Goal: Information Seeking & Learning: Learn about a topic

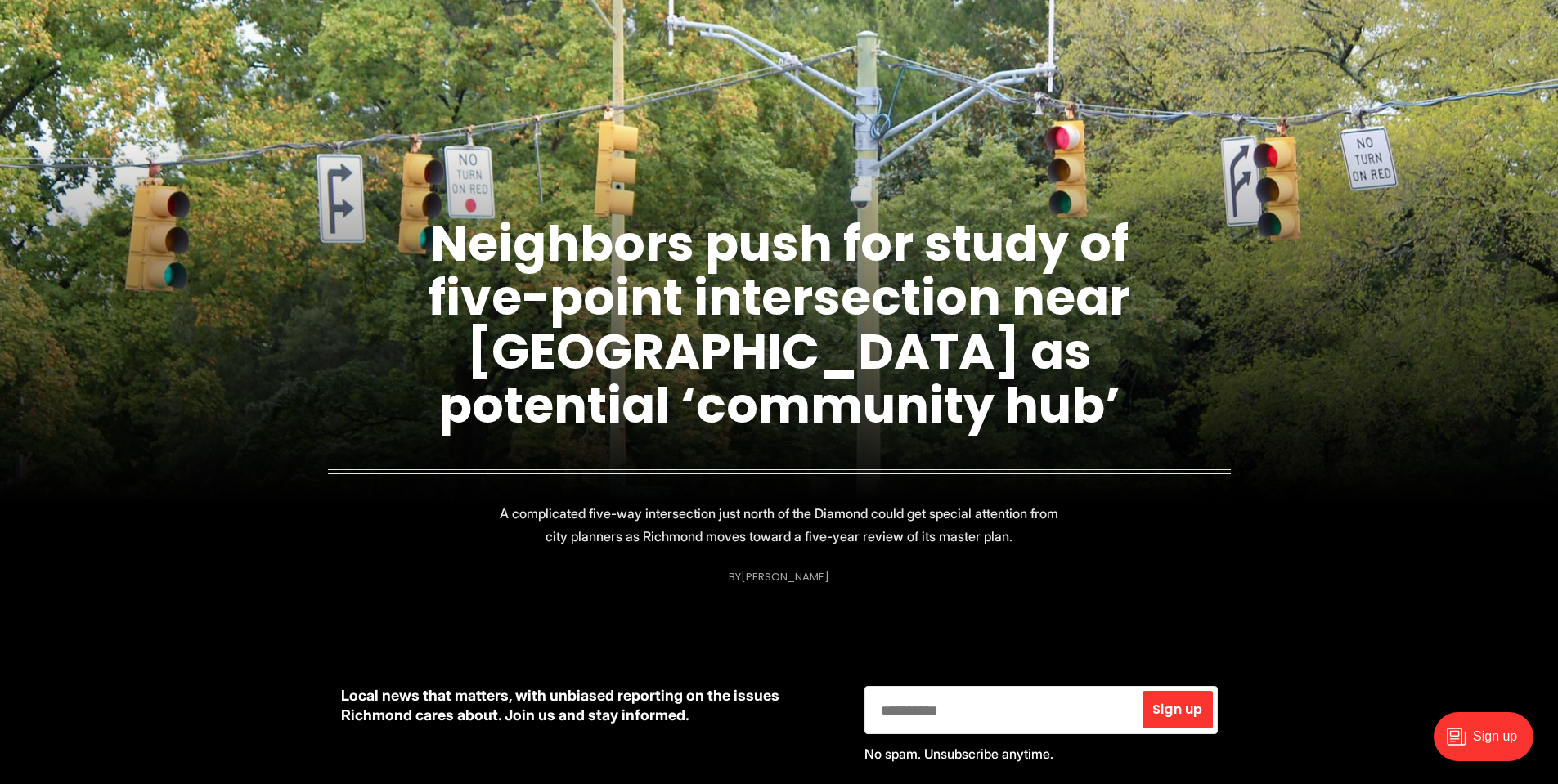
scroll to position [163, 0]
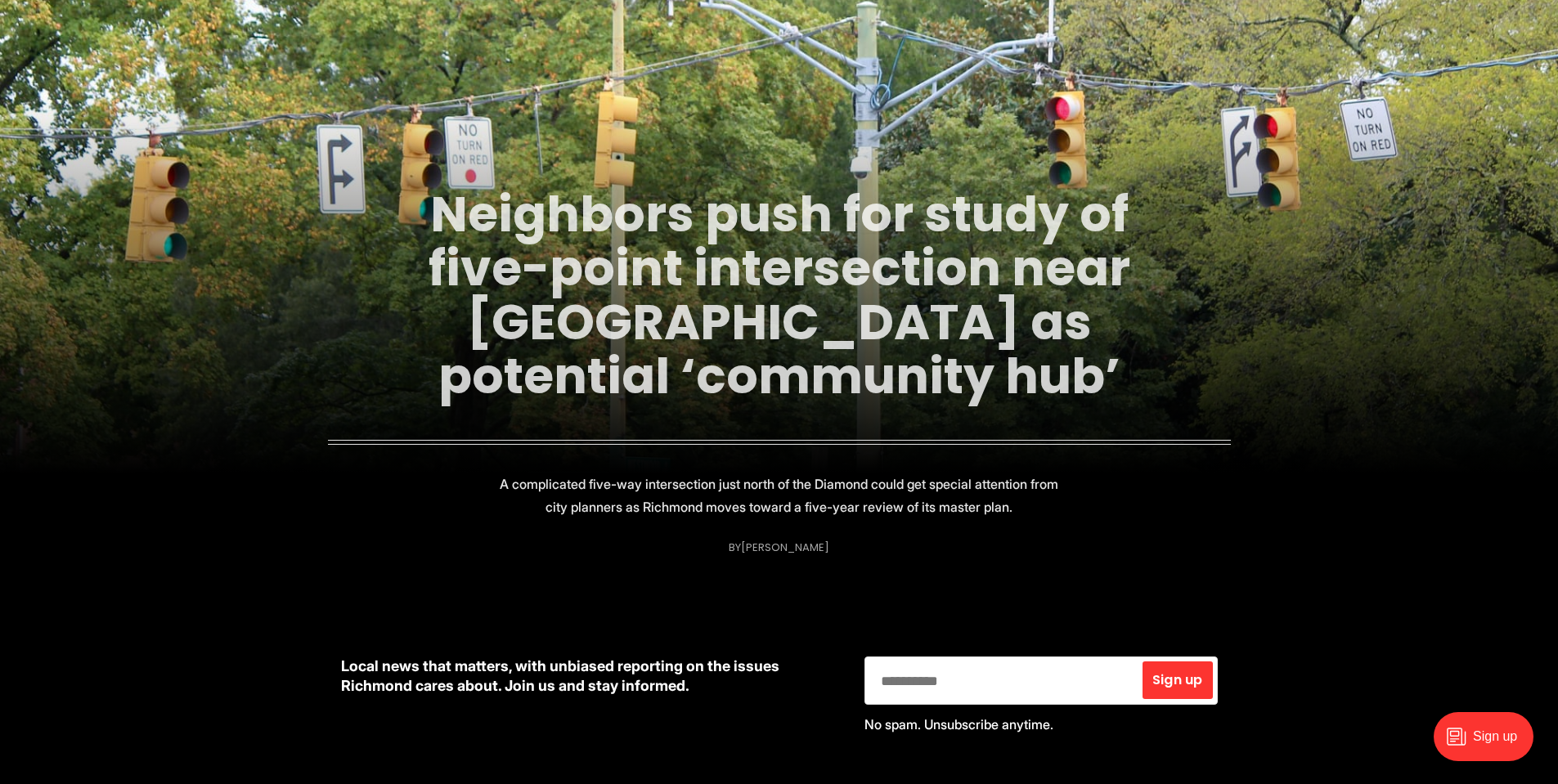
click at [633, 271] on link "Neighbors push for study of five-point intersection near [GEOGRAPHIC_DATA] as p…" at bounding box center [779, 295] width 701 height 231
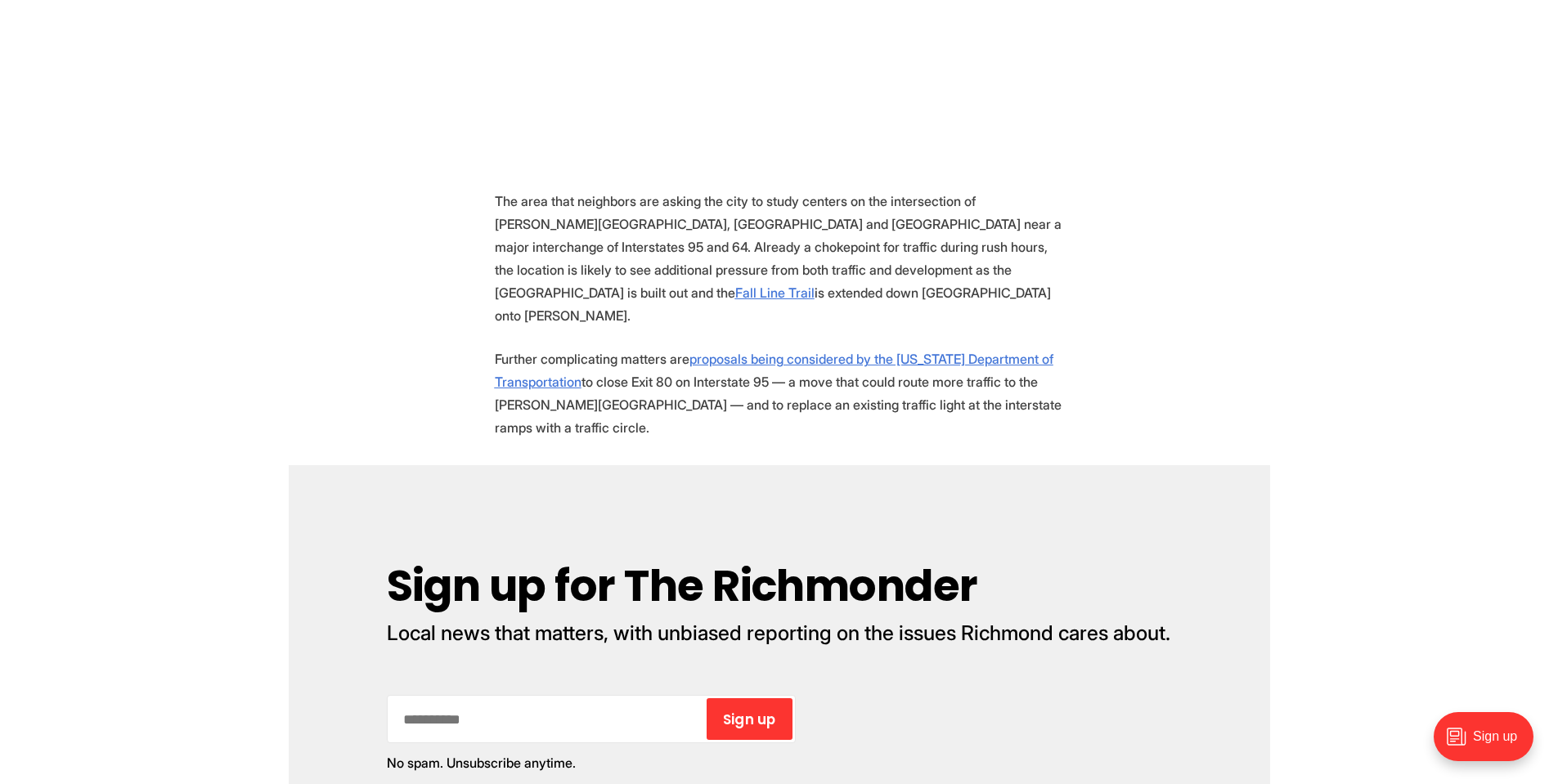
scroll to position [1389, 0]
